Goal: Navigation & Orientation: Find specific page/section

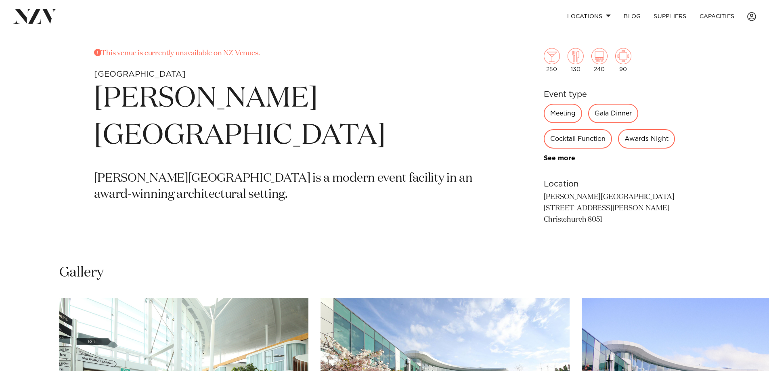
scroll to position [350, 0]
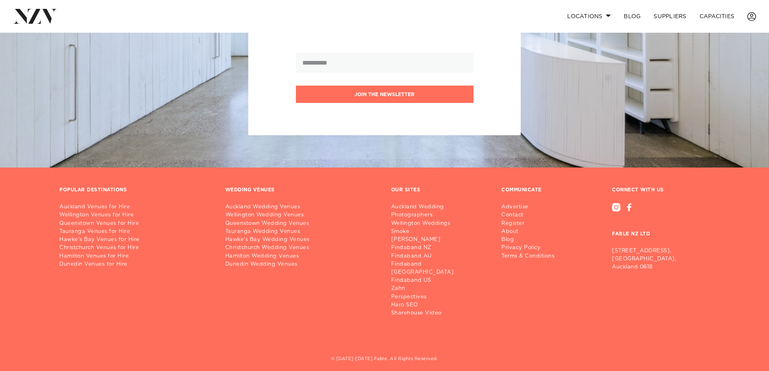
scroll to position [995, 0]
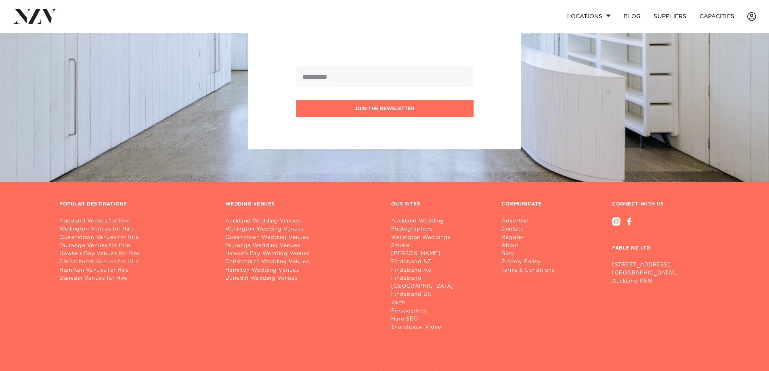
click at [84, 266] on link "Christchurch Venues for Hire" at bounding box center [135, 262] width 153 height 8
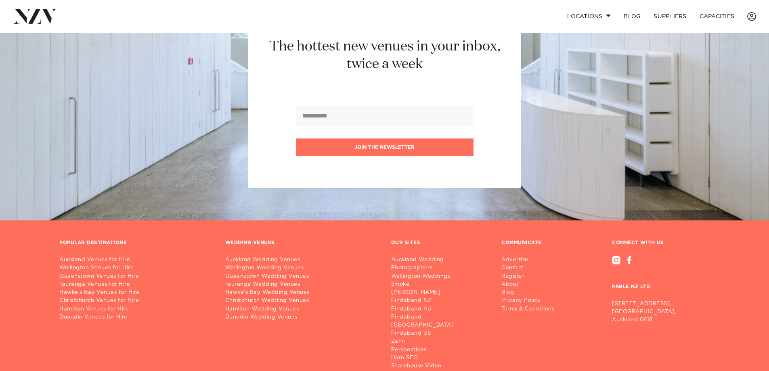
scroll to position [969, 0]
